Goal: Information Seeking & Learning: Learn about a topic

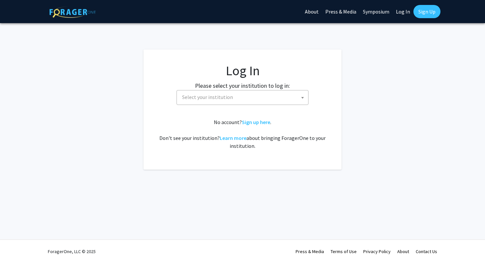
select select
click at [217, 96] on span "Select your institution" at bounding box center [207, 97] width 51 height 7
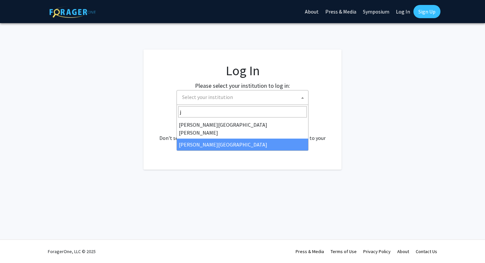
type input "j"
select select "24"
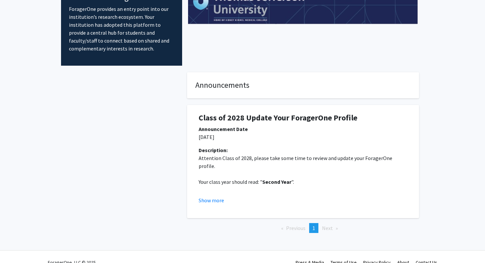
scroll to position [58, 0]
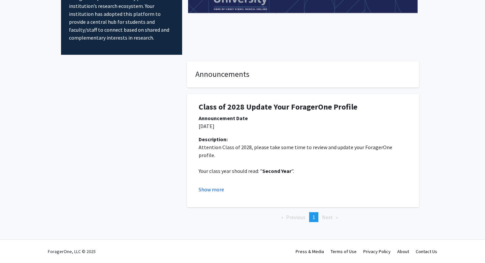
click at [219, 186] on button "Show more" at bounding box center [211, 189] width 25 height 8
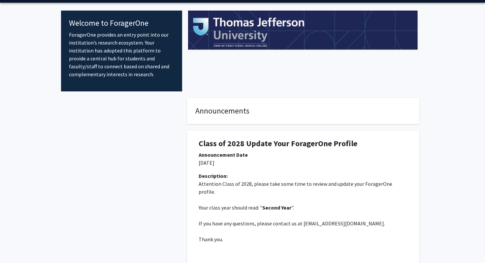
scroll to position [0, 0]
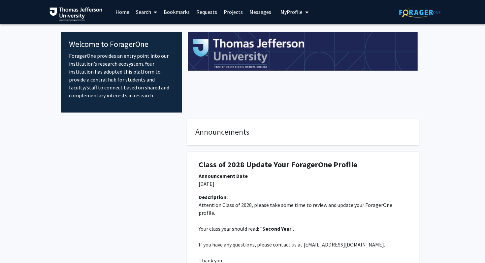
click at [108, 75] on p "ForagerOne provides an entry point into our institution’s research ecosystem. Y…" at bounding box center [121, 76] width 105 height 48
click at [293, 11] on span "My Profile" at bounding box center [291, 12] width 22 height 7
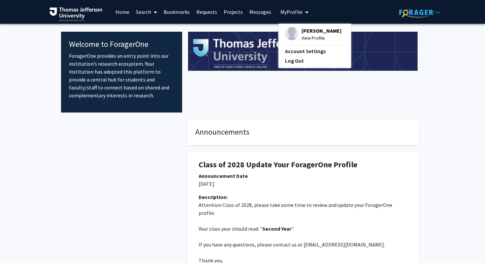
click at [305, 37] on span "View Profile" at bounding box center [322, 37] width 40 height 7
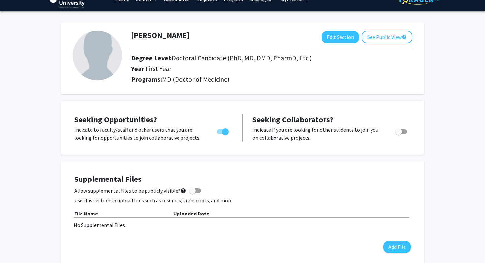
scroll to position [7, 0]
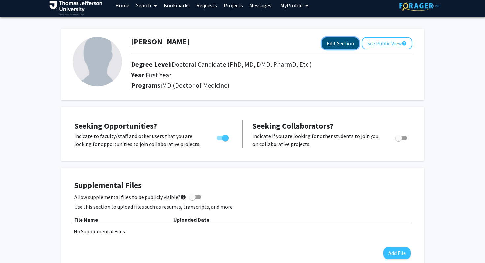
click at [332, 48] on button "Edit Section" at bounding box center [340, 43] width 37 height 12
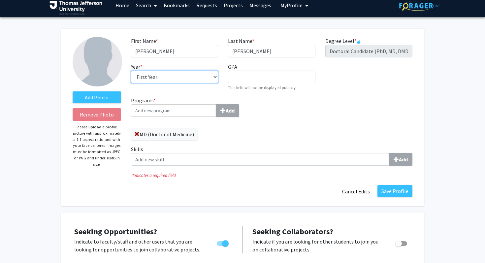
click at [187, 81] on select "--- First Year Second Year Third Year Fourth Year Fifth Year Sixth Year Seventh…" at bounding box center [174, 77] width 87 height 13
select select "second_year"
click at [200, 70] on div "Year * required --- First Year Second Year Third Year Fourth Year Fifth Year Si…" at bounding box center [174, 77] width 97 height 28
click at [201, 76] on select "--- First Year Second Year Third Year Fourth Year Fifth Year Sixth Year Seventh…" at bounding box center [174, 77] width 87 height 13
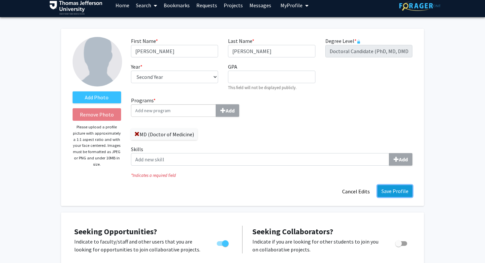
click at [398, 189] on button "Save Profile" at bounding box center [394, 191] width 35 height 12
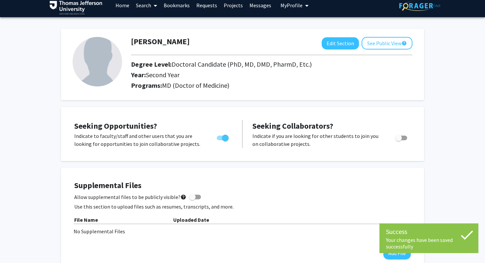
click at [123, 7] on link "Home" at bounding box center [122, 5] width 20 height 23
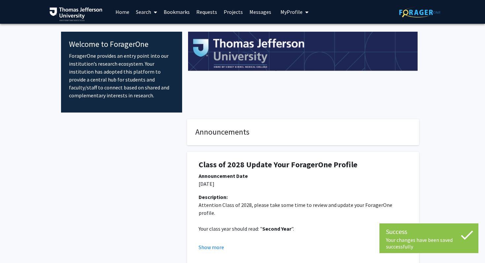
click at [118, 13] on link "Home" at bounding box center [122, 11] width 20 height 23
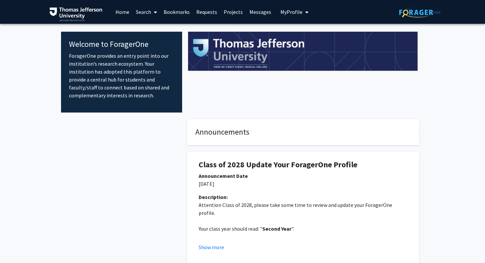
click at [203, 16] on link "Requests" at bounding box center [206, 11] width 27 height 23
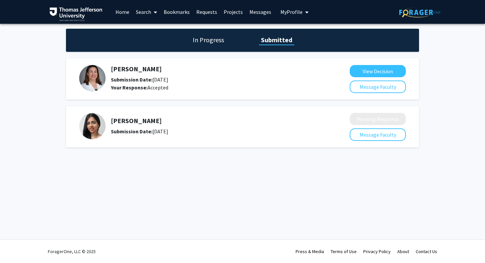
click at [180, 13] on link "Bookmarks" at bounding box center [176, 11] width 33 height 23
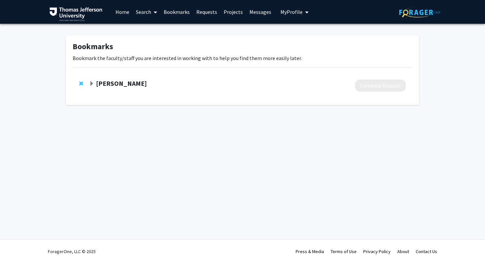
click at [149, 11] on link "Search" at bounding box center [147, 11] width 28 height 23
click at [233, 14] on link "Projects" at bounding box center [233, 11] width 26 height 23
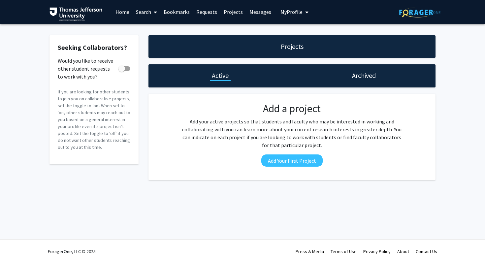
click at [171, 14] on link "Bookmarks" at bounding box center [176, 11] width 33 height 23
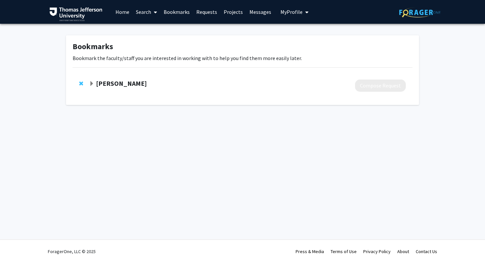
click at [151, 12] on span at bounding box center [154, 12] width 6 height 23
click at [148, 27] on span "Faculty/Staff" at bounding box center [157, 30] width 49 height 13
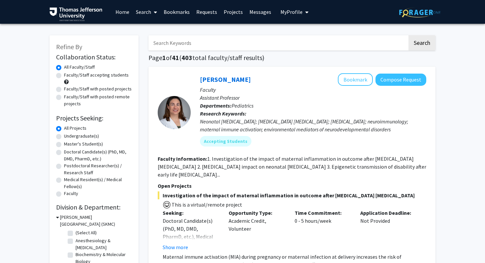
click at [84, 153] on label "Doctoral Candidate(s) (PhD, MD, DMD, PharmD, etc.)" at bounding box center [98, 155] width 68 height 14
click at [68, 153] on input "Doctoral Candidate(s) (PhD, MD, DMD, PharmD, etc.)" at bounding box center [66, 150] width 4 height 4
radio input "true"
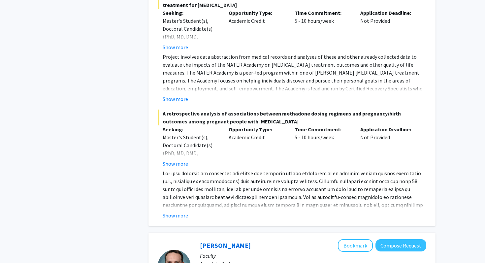
scroll to position [639, 0]
click at [182, 209] on fg-read-more "Show more" at bounding box center [292, 194] width 269 height 50
click at [182, 214] on button "Show more" at bounding box center [175, 215] width 25 height 8
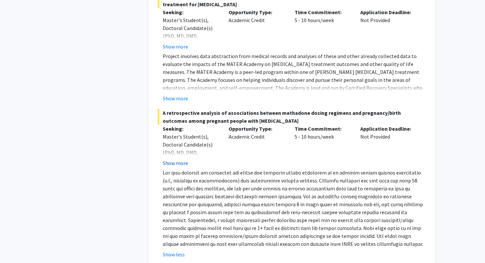
click at [183, 163] on button "Show more" at bounding box center [175, 163] width 25 height 8
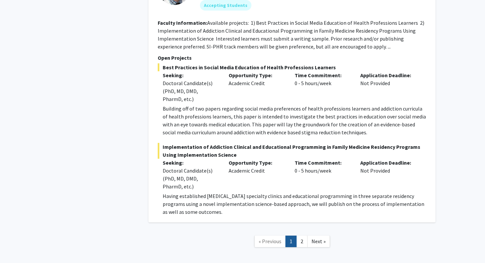
scroll to position [3993, 0]
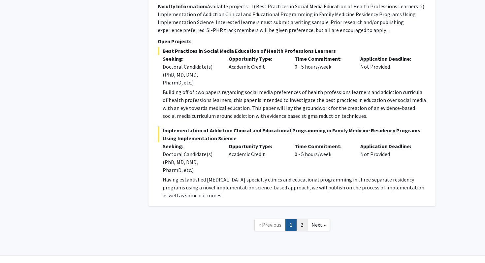
click at [301, 219] on link "2" at bounding box center [301, 225] width 11 height 12
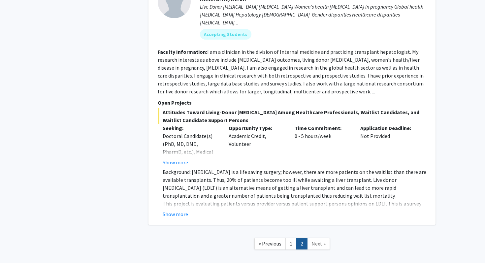
scroll to position [1534, 0]
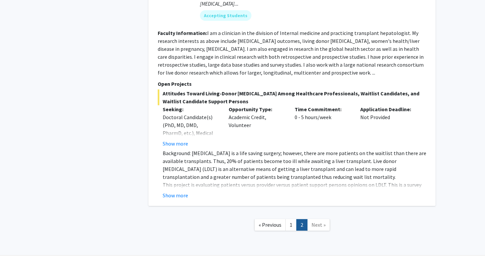
click at [313, 221] on span "Next »" at bounding box center [318, 224] width 14 height 7
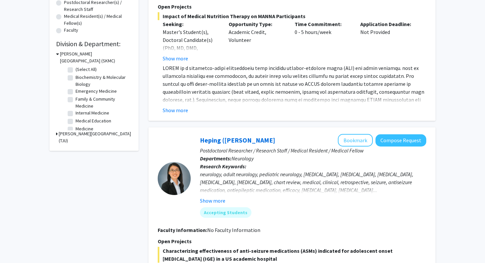
scroll to position [0, 0]
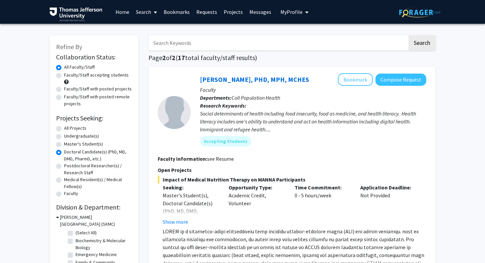
click at [75, 127] on label "All Projects" at bounding box center [75, 128] width 22 height 7
click at [68, 127] on input "All Projects" at bounding box center [66, 127] width 4 height 4
radio input "true"
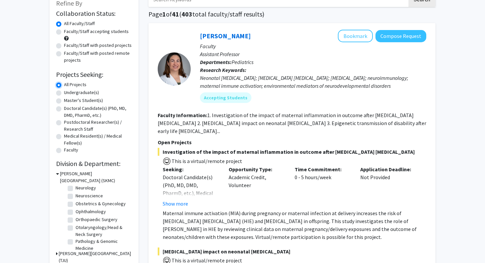
scroll to position [188, 0]
click at [76, 201] on label "Obstetrics & Gynecology" at bounding box center [101, 202] width 50 height 7
click at [76, 201] on input "Obstetrics & Gynecology" at bounding box center [78, 201] width 4 height 4
checkbox input "true"
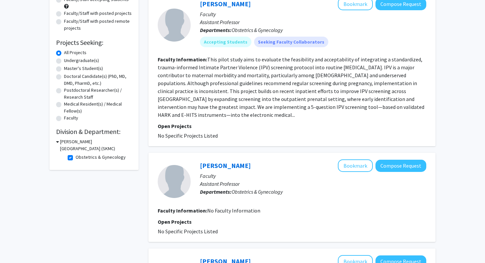
scroll to position [77, 0]
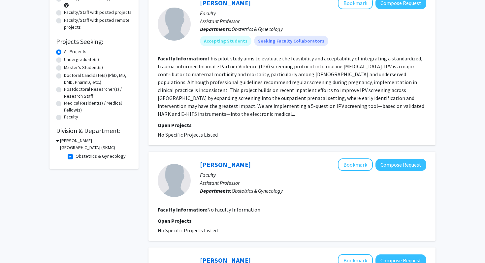
click at [178, 115] on fg-read-more "This pilot study aims to evaluate the feasibility and acceptability of integrat…" at bounding box center [291, 86] width 267 height 62
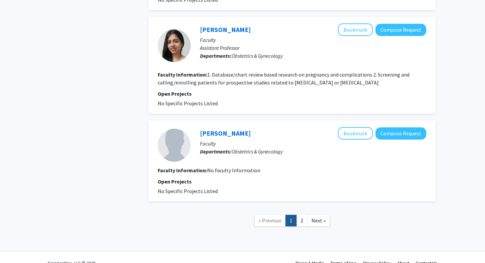
scroll to position [1014, 0]
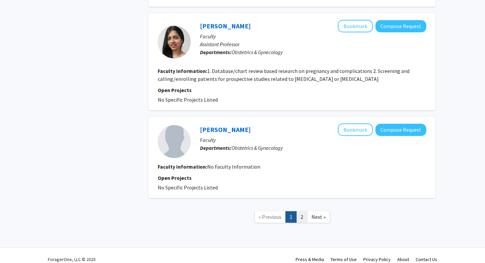
click at [303, 211] on link "2" at bounding box center [301, 217] width 11 height 12
